Goal: Communication & Community: Answer question/provide support

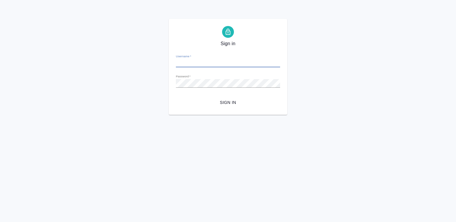
type input "m.malinina@awatera.com"
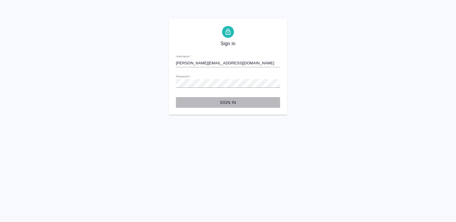
click at [223, 101] on span "Sign in" at bounding box center [227, 102] width 95 height 7
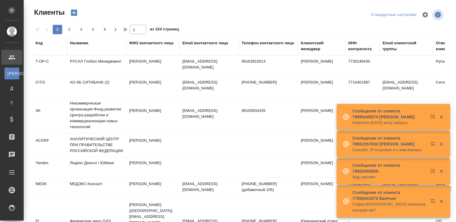
select select "RU"
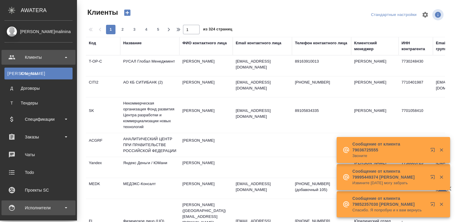
click at [9, 210] on div "Исполнители" at bounding box center [38, 208] width 68 height 9
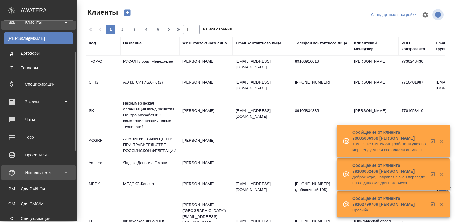
scroll to position [62, 0]
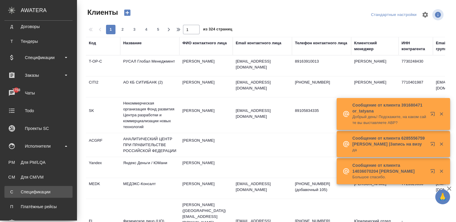
click at [43, 189] on div "Спецификации" at bounding box center [38, 192] width 62 height 6
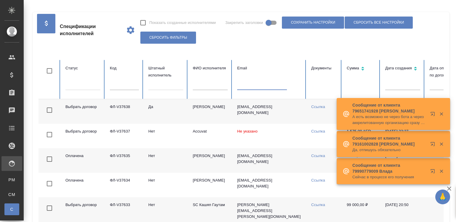
click at [251, 88] on input "text" at bounding box center [262, 86] width 50 height 8
checkbox input "false"
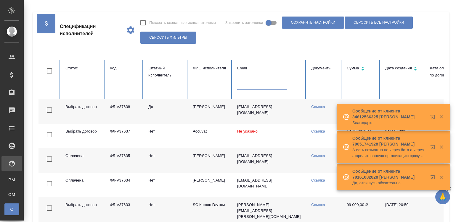
paste input "[EMAIL_ADDRESS][PERSON_NAME][DOMAIN_NAME]"
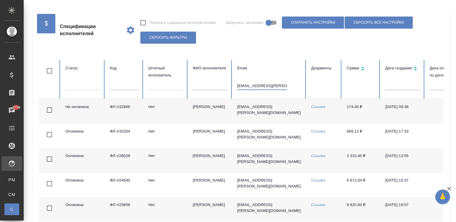
type input "[EMAIL_ADDRESS][PERSON_NAME][DOMAIN_NAME]"
click at [188, 114] on td "[PERSON_NAME]" at bounding box center [210, 111] width 44 height 25
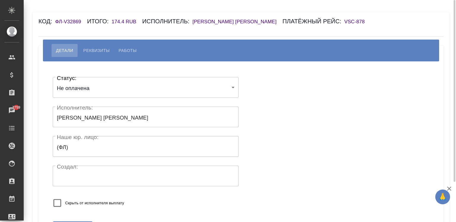
click at [235, 20] on h6 "[PERSON_NAME]" at bounding box center [237, 22] width 90 height 6
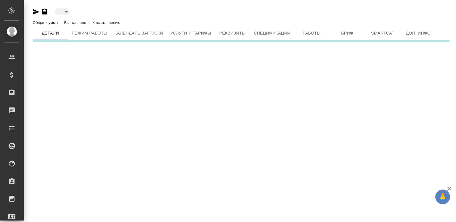
type input "active"
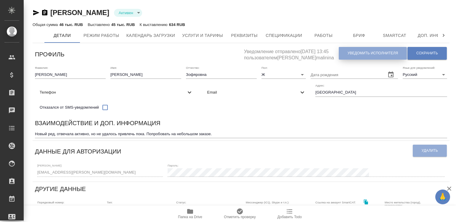
click at [368, 53] on span "Уведомить исполнителя" at bounding box center [372, 53] width 50 height 5
type textarea "Добрый день, Елена! Ознакомиться с подробной информацией по выполненным работам…"
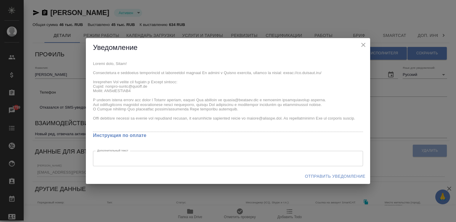
click at [87, 55] on div "Уведомление x Инструкция по оплате Дополнительный текст x Дополнительный текст …" at bounding box center [228, 111] width 284 height 146
click at [338, 175] on span "Отправить уведомление" at bounding box center [335, 176] width 60 height 7
